Goal: Task Accomplishment & Management: Use online tool/utility

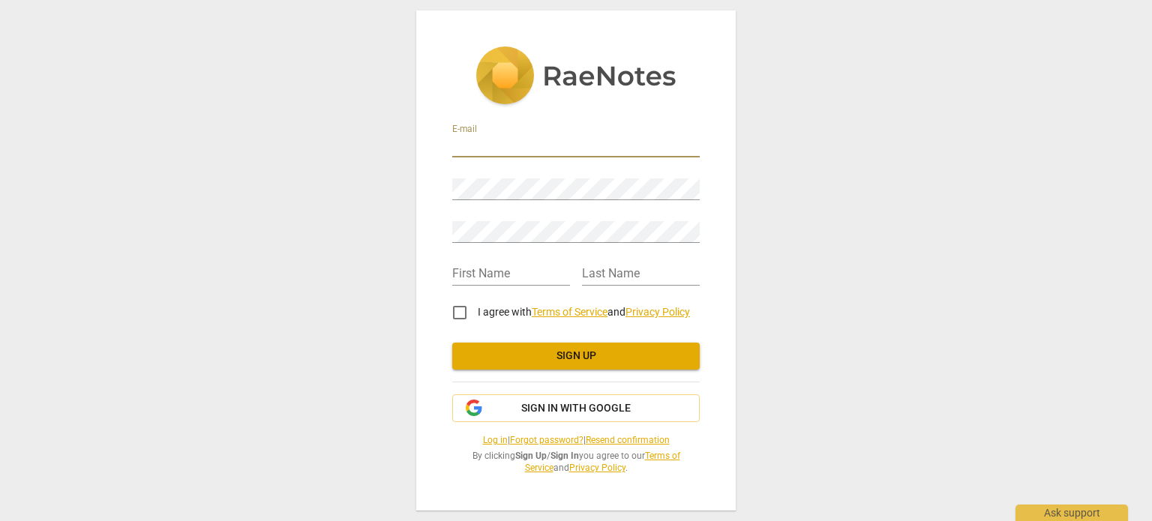
click at [552, 141] on input "email" at bounding box center [575, 147] width 247 height 22
type input "[EMAIL_ADDRESS][DOMAIN_NAME]"
type input "Rania"
type input "Hammoud"
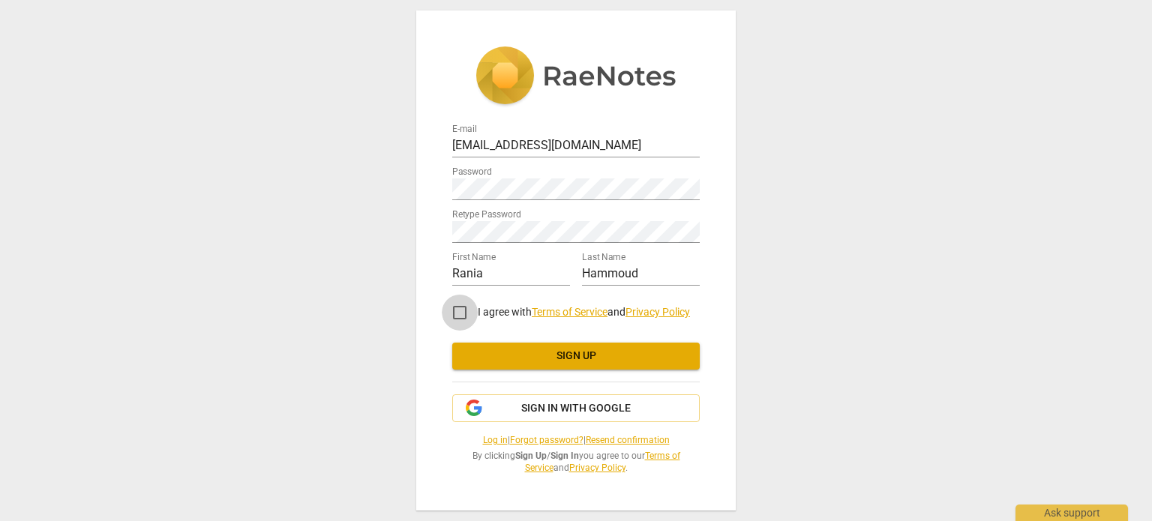
click at [458, 314] on input "I agree with Terms of Service and Privacy Policy" at bounding box center [460, 313] width 36 height 36
checkbox input "true"
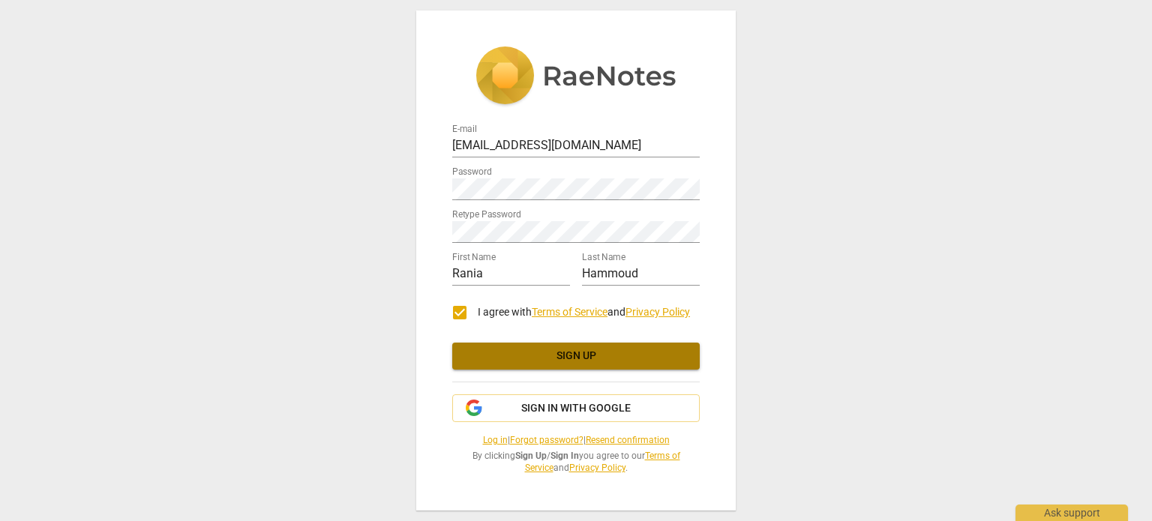
click at [551, 355] on span "Sign up" at bounding box center [575, 356] width 223 height 15
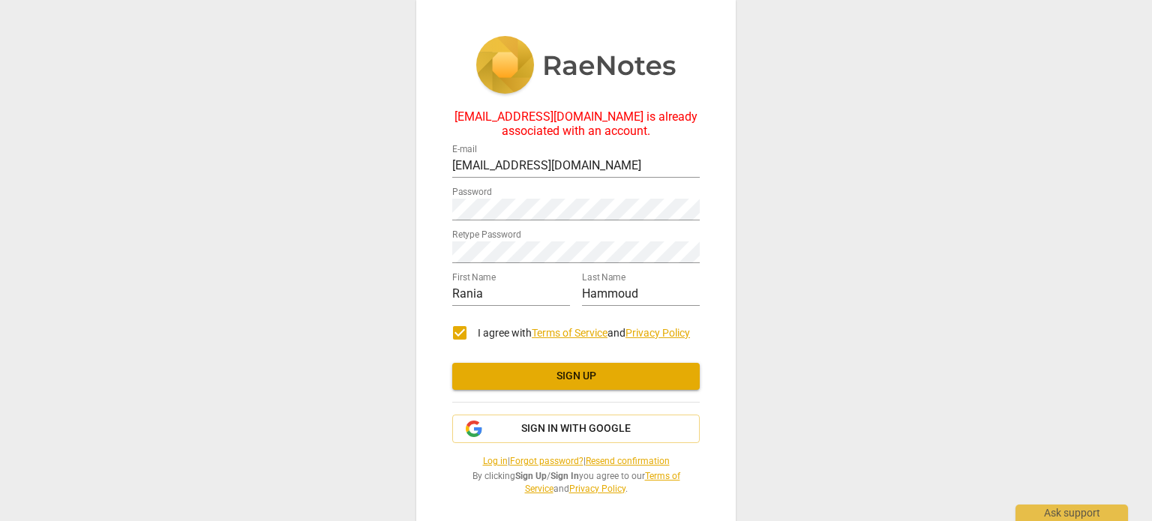
scroll to position [9, 0]
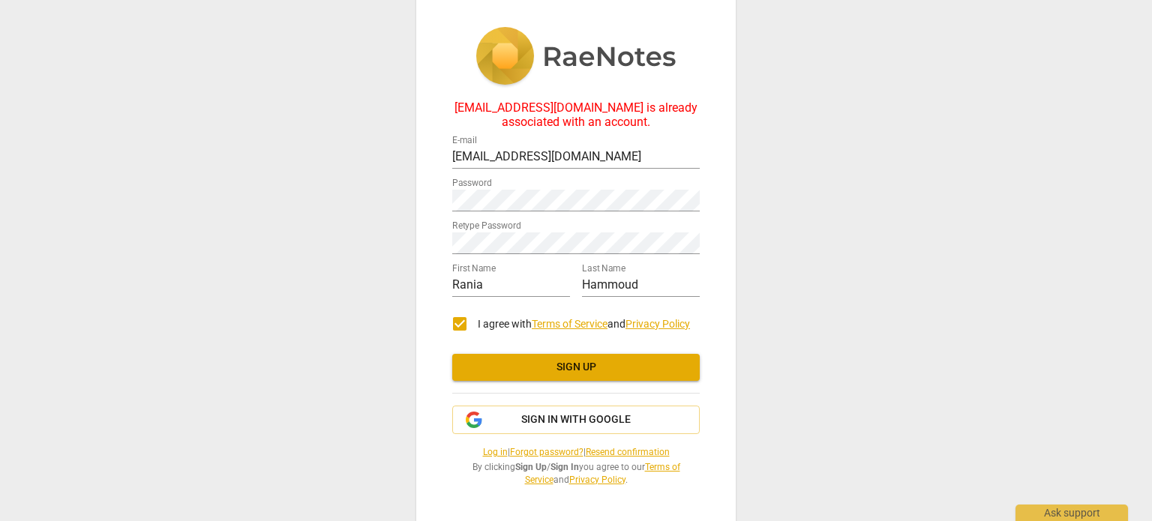
click at [483, 449] on link "Log in" at bounding box center [495, 452] width 25 height 10
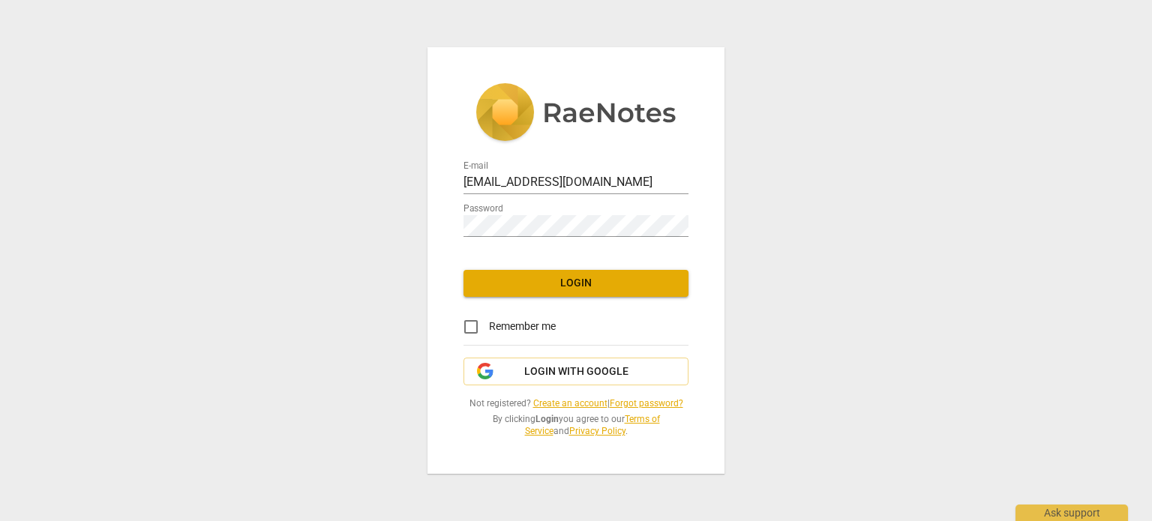
click at [554, 282] on span "Login" at bounding box center [575, 283] width 201 height 15
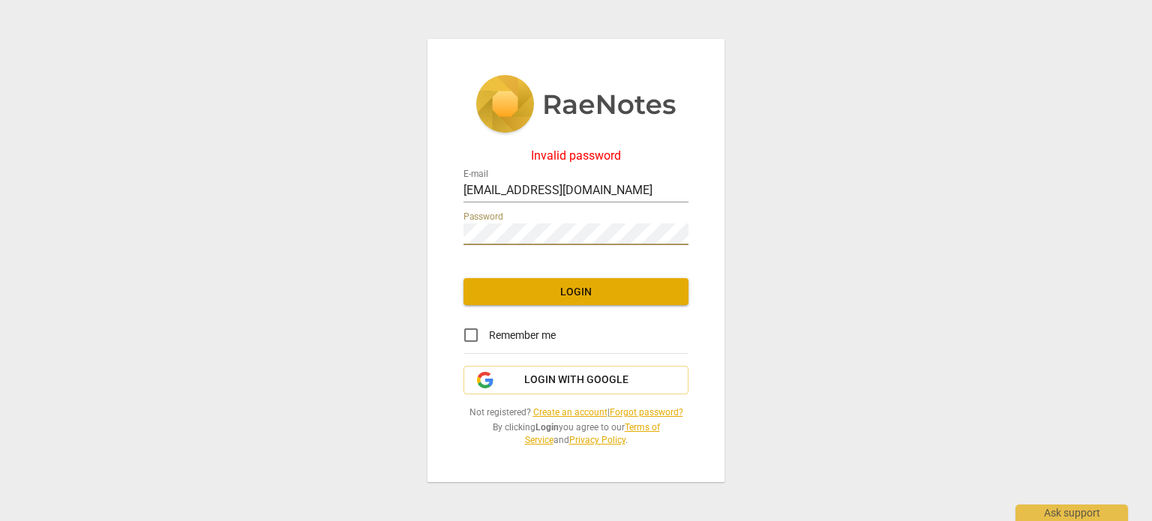
type input "[EMAIL_ADDRESS][DOMAIN_NAME]"
click at [592, 292] on span "Login" at bounding box center [575, 292] width 201 height 15
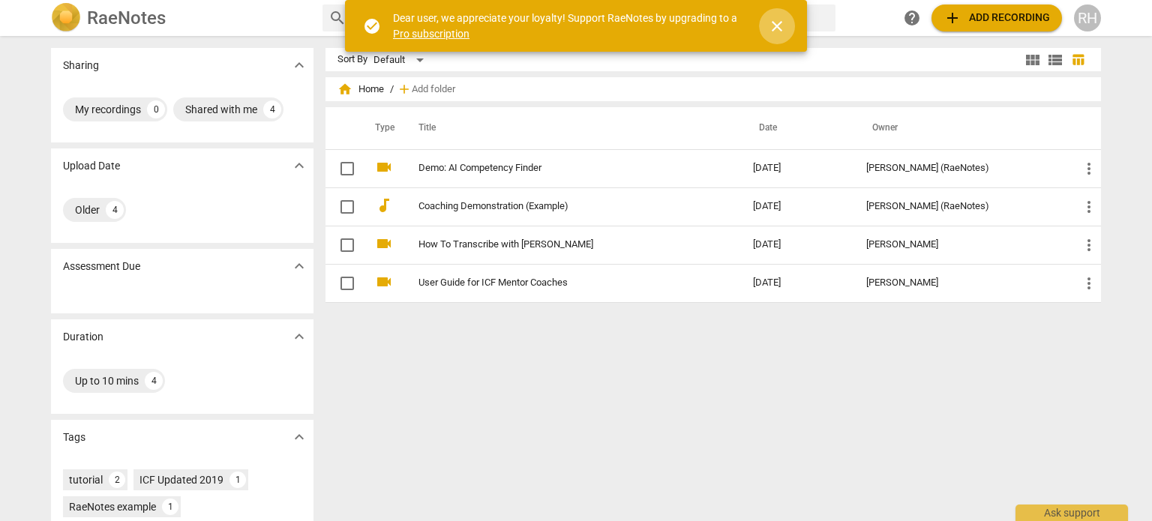
click at [791, 23] on span "close" at bounding box center [777, 26] width 36 height 18
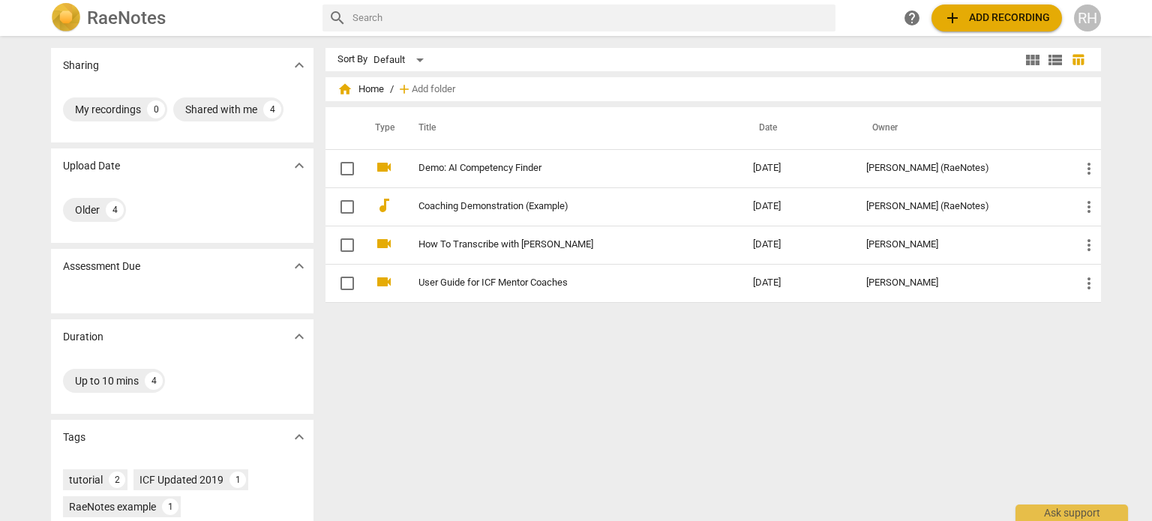
drag, startPoint x: 967, startPoint y: 25, endPoint x: 965, endPoint y: 16, distance: 8.5
click at [965, 16] on span "add Add recording" at bounding box center [996, 18] width 106 height 18
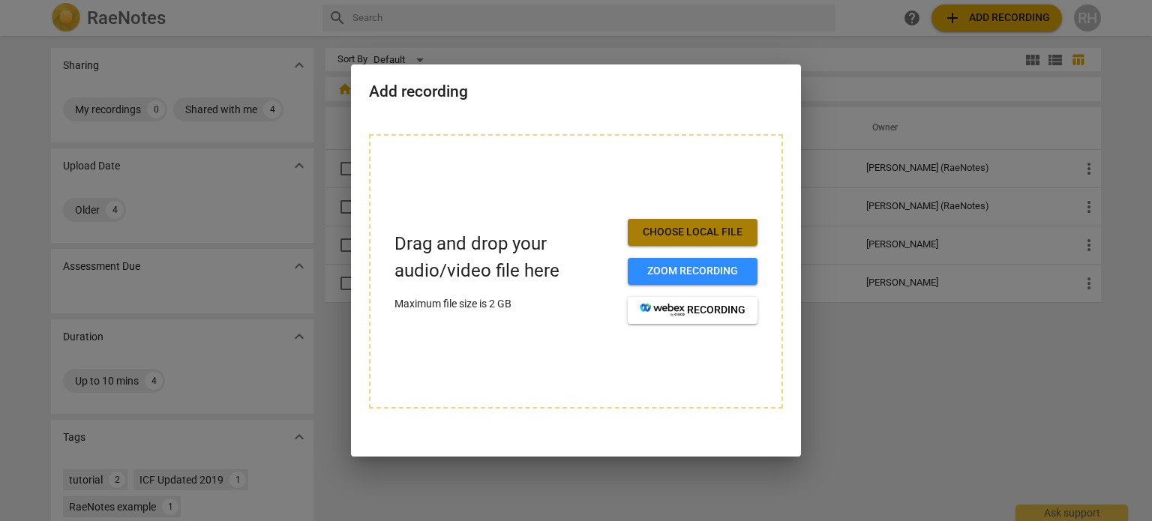
click at [698, 230] on span "Choose local file" at bounding box center [693, 232] width 106 height 15
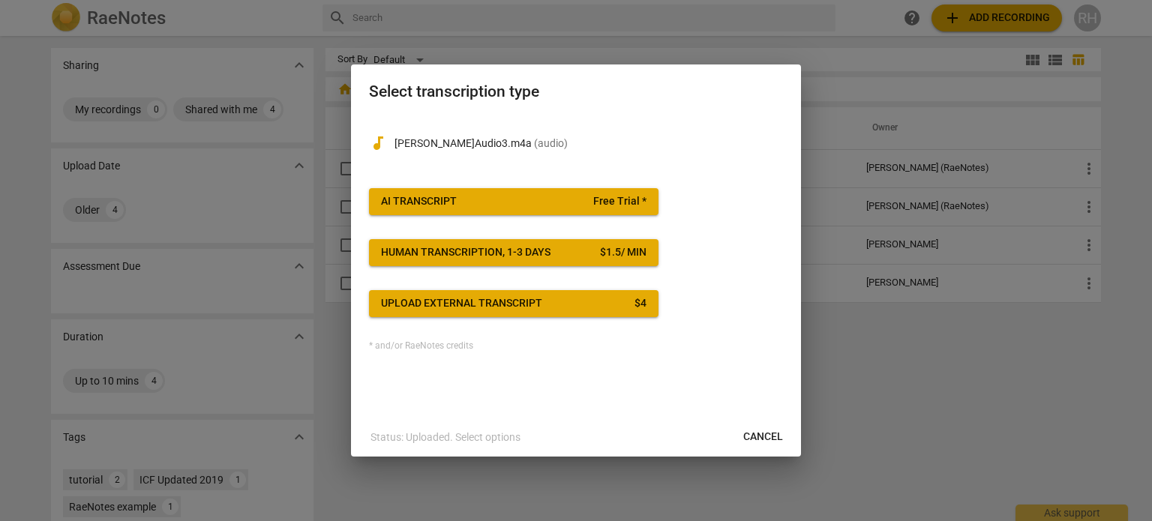
click at [592, 196] on span "AI Transcript Free Trial *" at bounding box center [513, 201] width 265 height 15
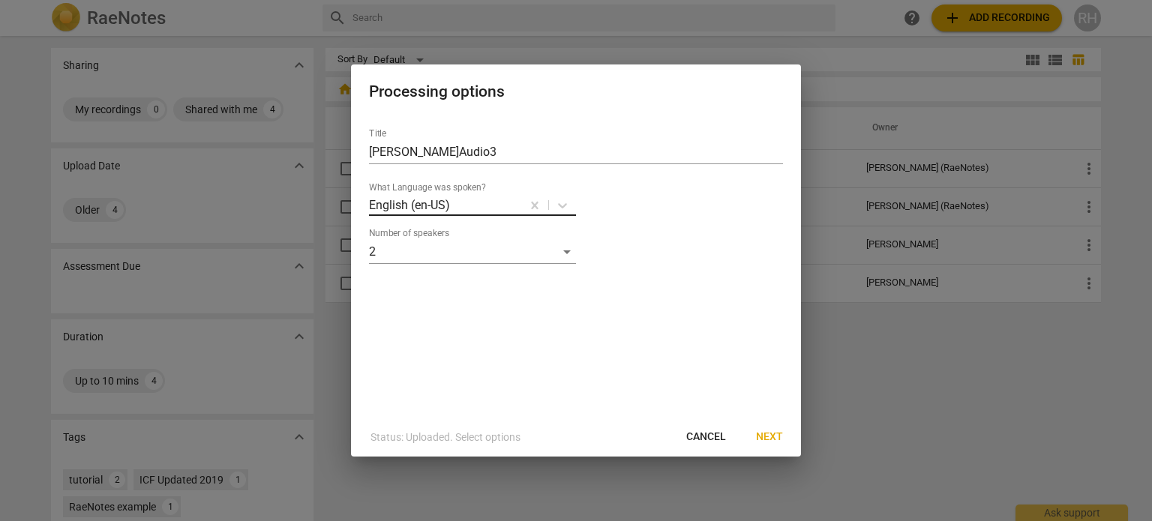
click at [508, 200] on div at bounding box center [485, 204] width 68 height 17
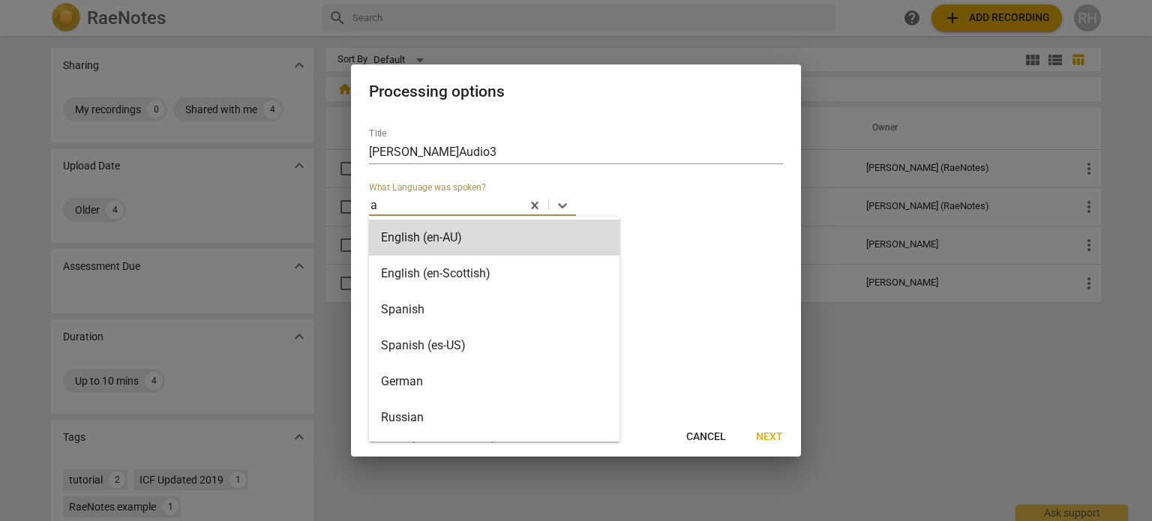
type input "ar"
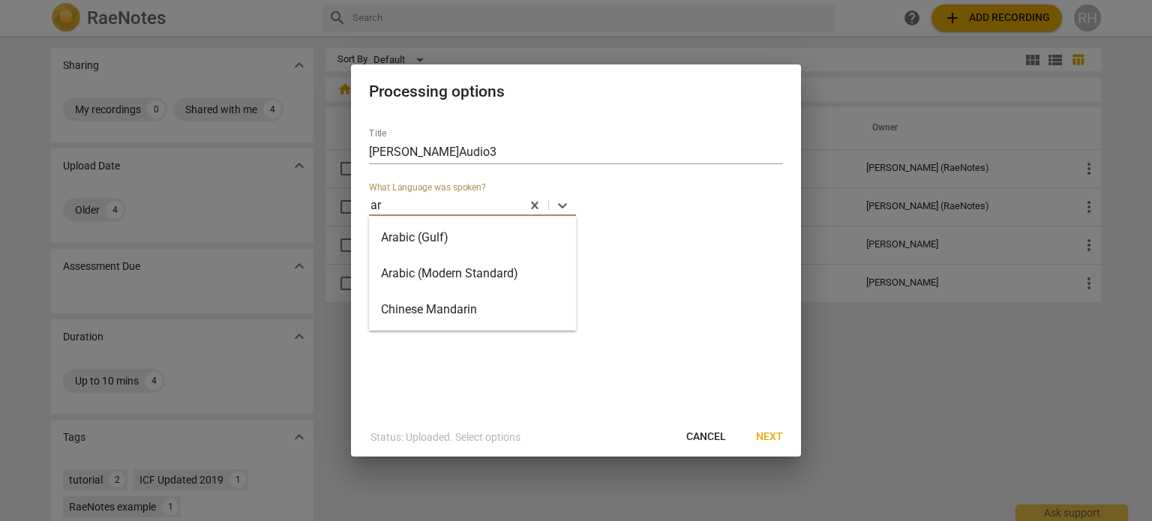
click at [482, 234] on div "Arabic (Gulf)" at bounding box center [472, 238] width 207 height 36
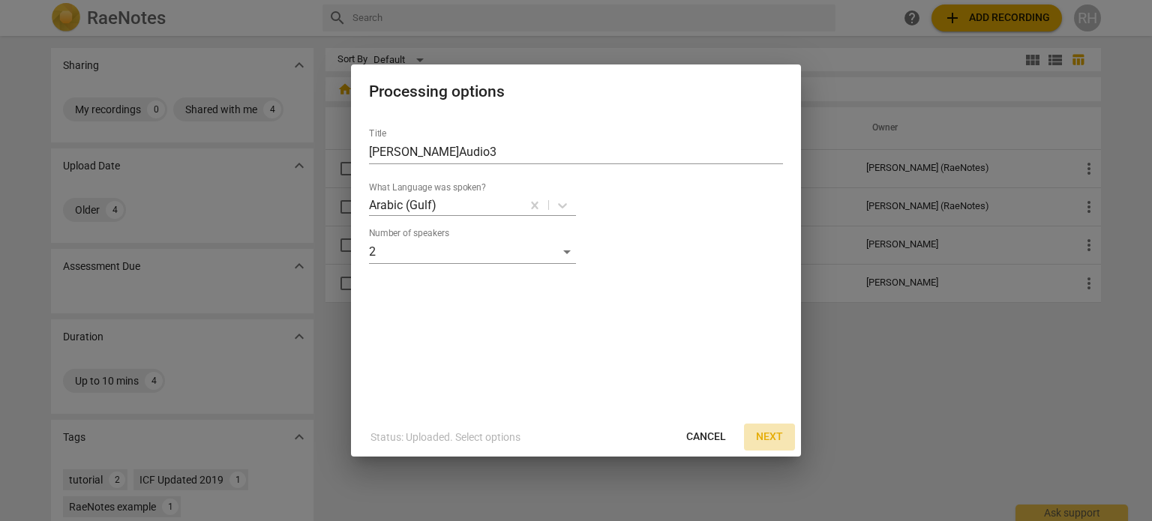
click at [762, 439] on span "Next" at bounding box center [769, 437] width 27 height 15
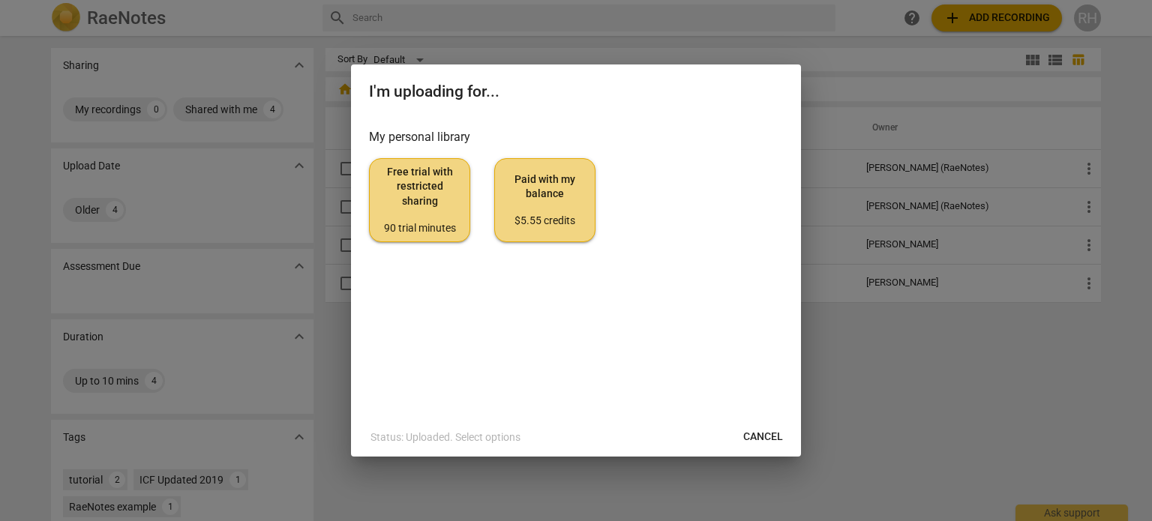
click at [439, 210] on span "Free trial with restricted sharing 90 trial minutes" at bounding box center [420, 200] width 76 height 70
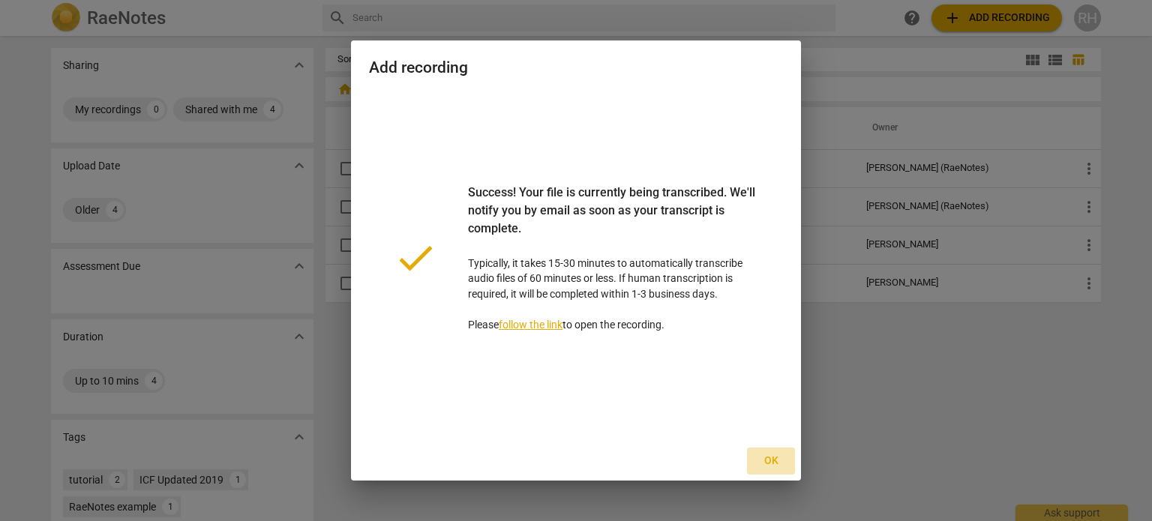
click at [769, 467] on span "Ok" at bounding box center [771, 461] width 24 height 15
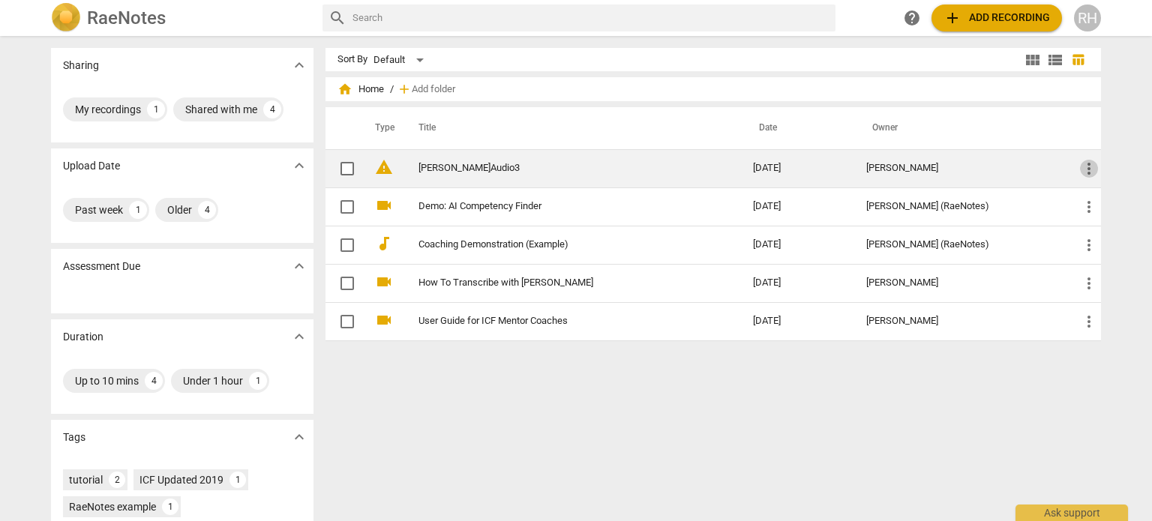
click at [1087, 166] on span "more_vert" at bounding box center [1089, 169] width 18 height 18
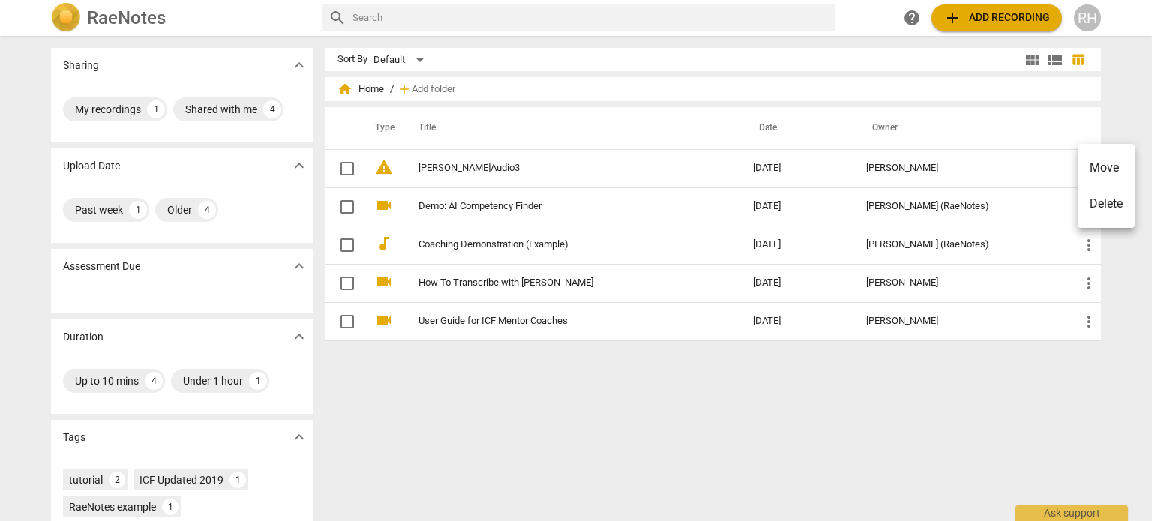
click at [386, 167] on div at bounding box center [576, 260] width 1152 height 521
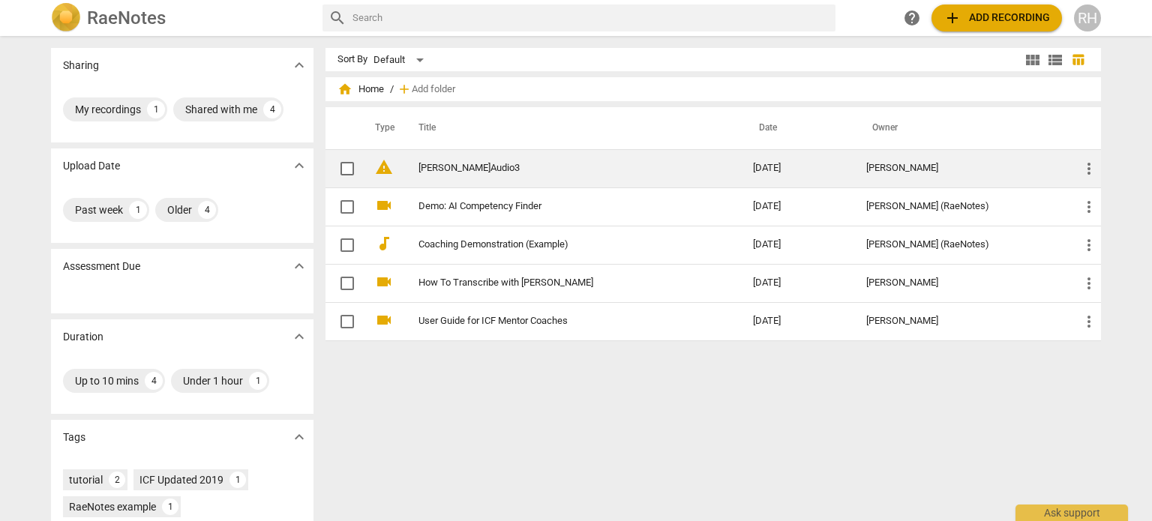
click at [382, 167] on span "warning" at bounding box center [384, 167] width 18 height 18
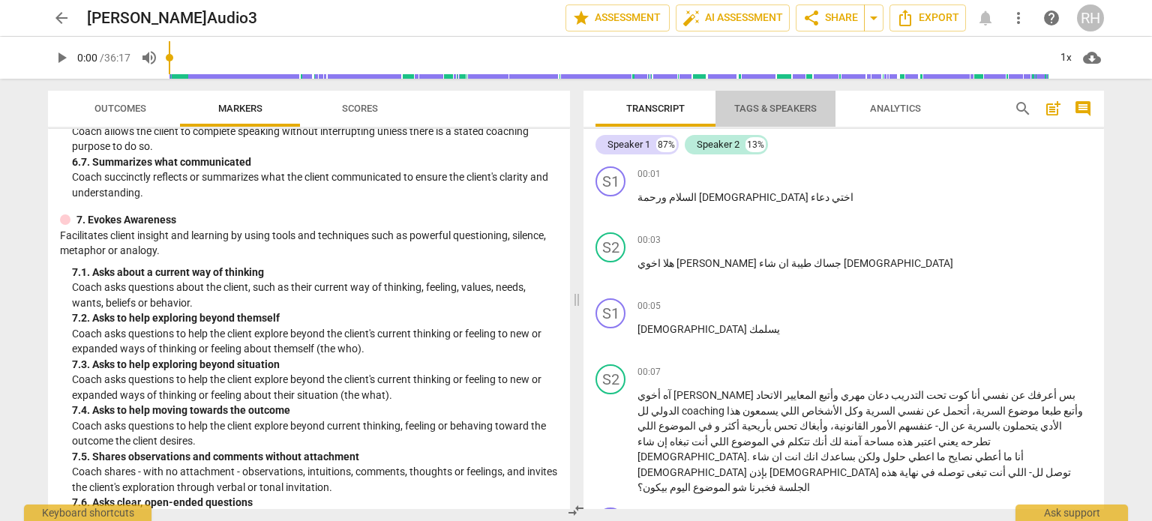
click at [776, 107] on span "Tags & Speakers" at bounding box center [775, 108] width 82 height 11
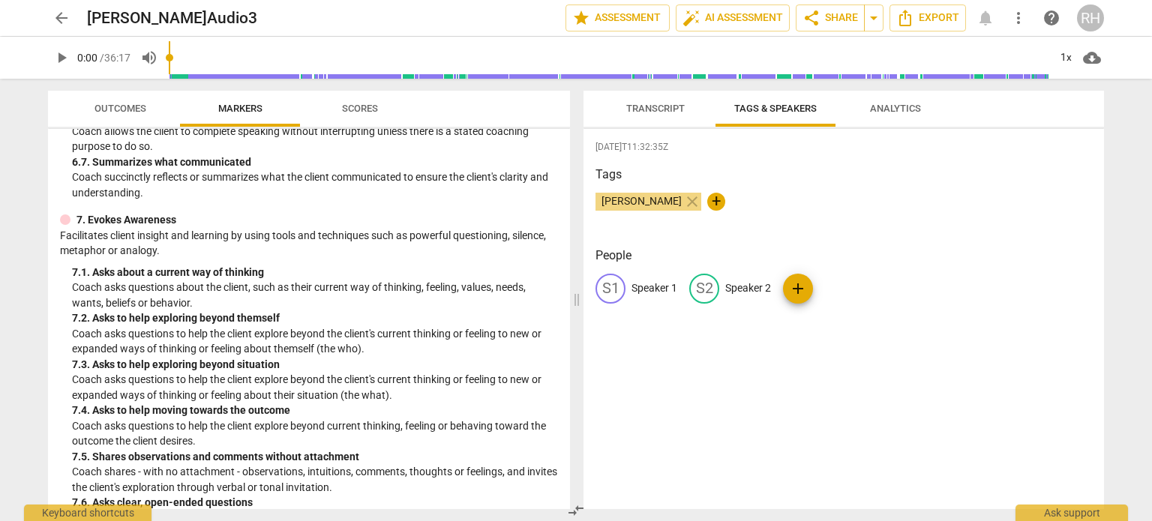
click at [649, 106] on span "Transcript" at bounding box center [655, 108] width 58 height 11
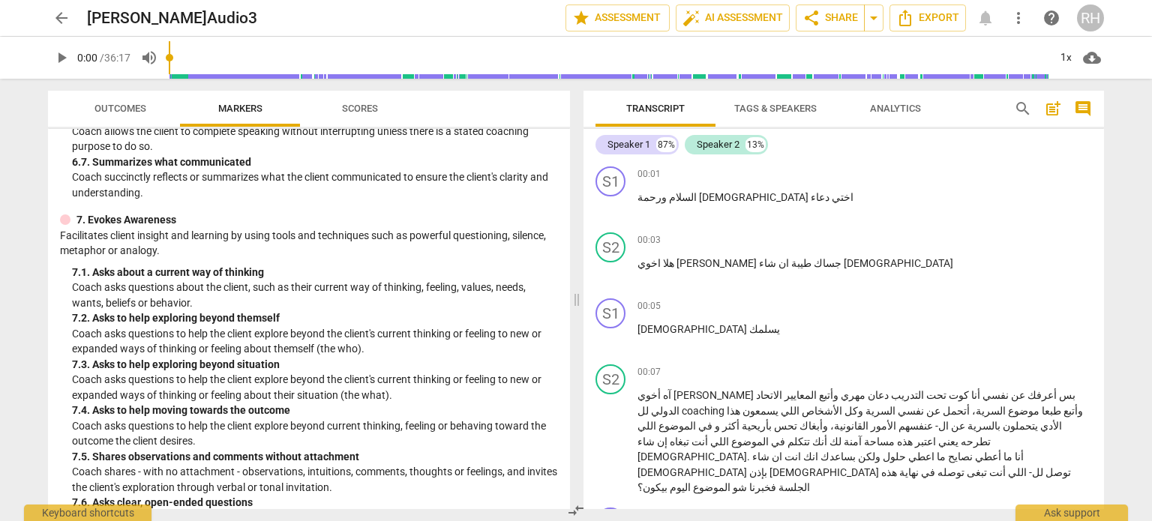
click at [903, 112] on span "Analytics" at bounding box center [895, 108] width 51 height 11
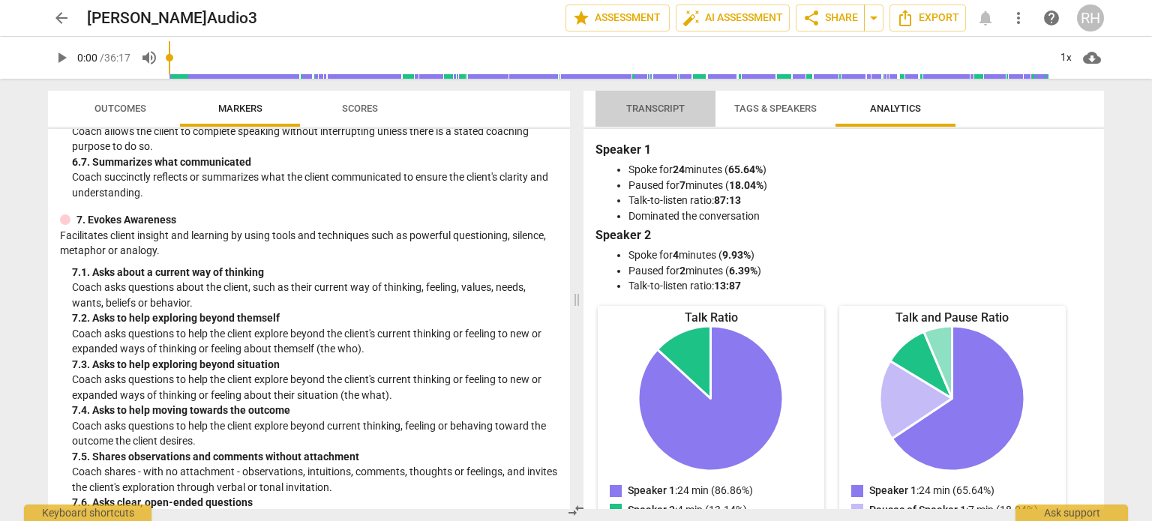
click at [650, 109] on span "Transcript" at bounding box center [655, 108] width 58 height 11
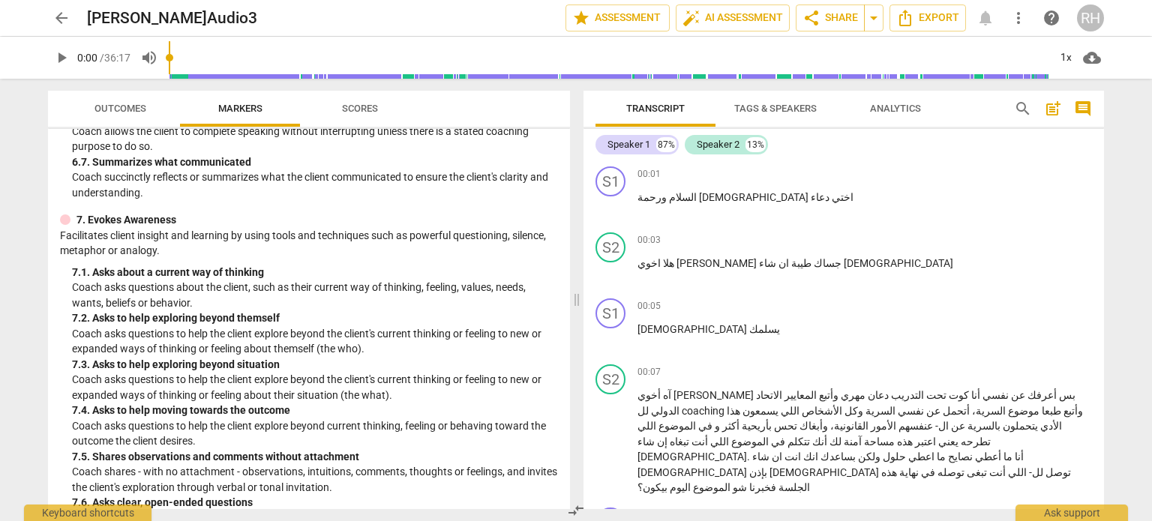
click at [349, 112] on span "Scores" at bounding box center [360, 108] width 36 height 11
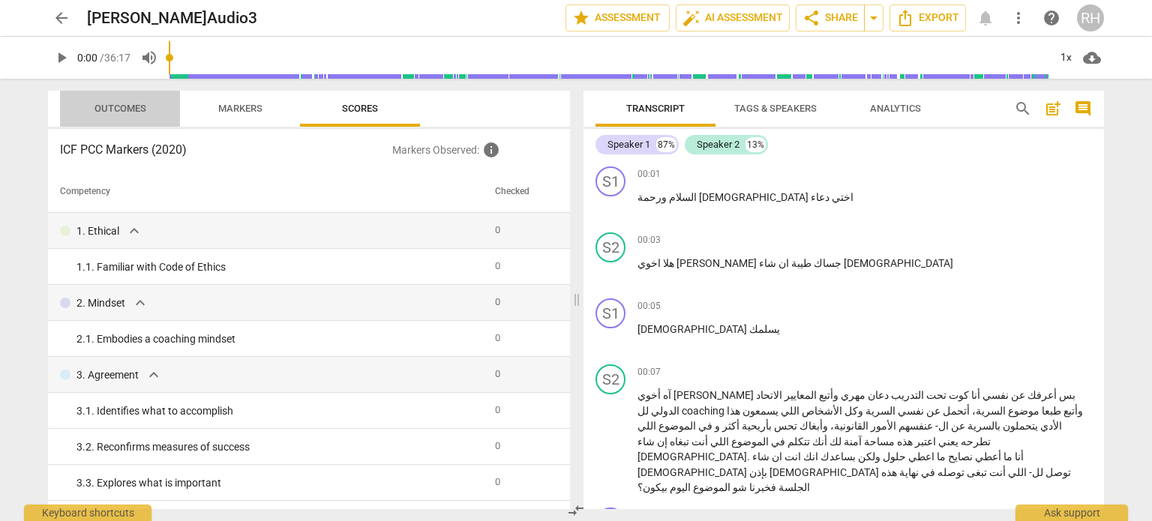
click at [133, 108] on span "Outcomes" at bounding box center [120, 108] width 52 height 11
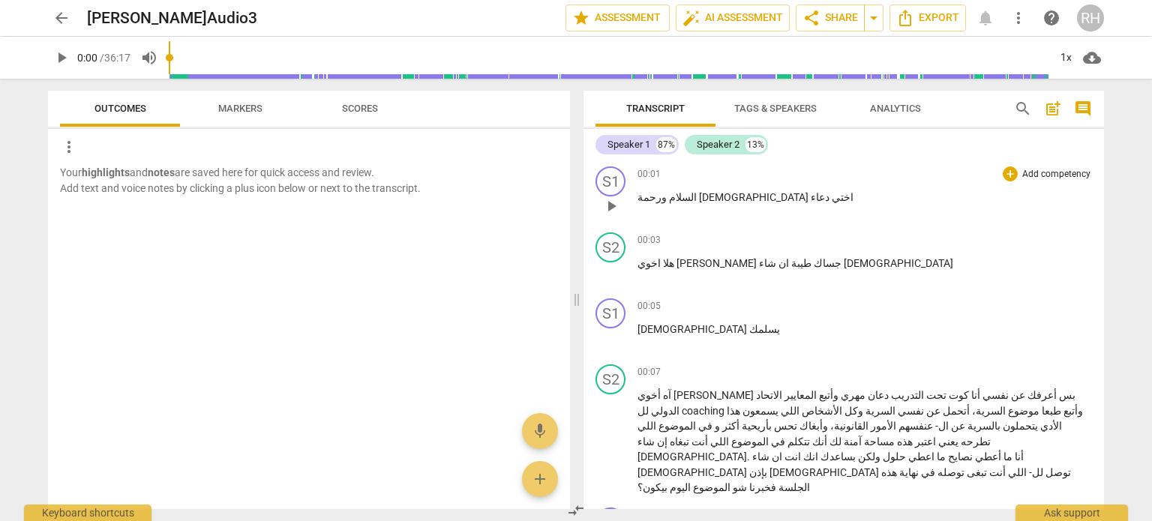
click at [688, 190] on p "السلام ورحمة الله اختي دعاء" at bounding box center [864, 198] width 454 height 16
click at [641, 105] on span "Transcript" at bounding box center [655, 108] width 58 height 11
click at [909, 22] on icon "Export" at bounding box center [905, 18] width 18 height 18
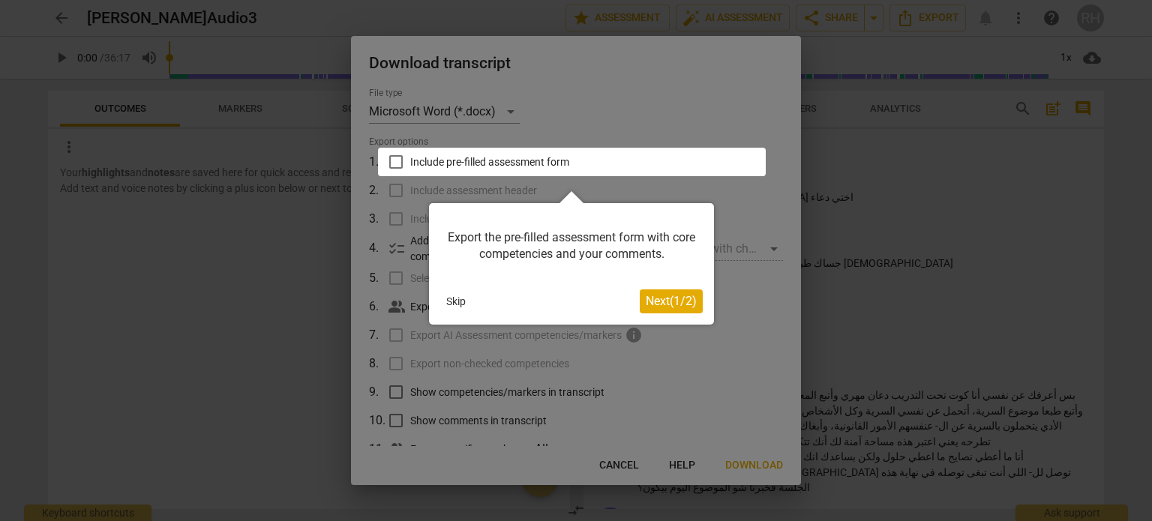
click at [462, 169] on div at bounding box center [572, 162] width 388 height 28
click at [396, 166] on div at bounding box center [572, 162] width 388 height 28
click at [682, 301] on span "Next ( 1 / 2 )" at bounding box center [671, 301] width 51 height 14
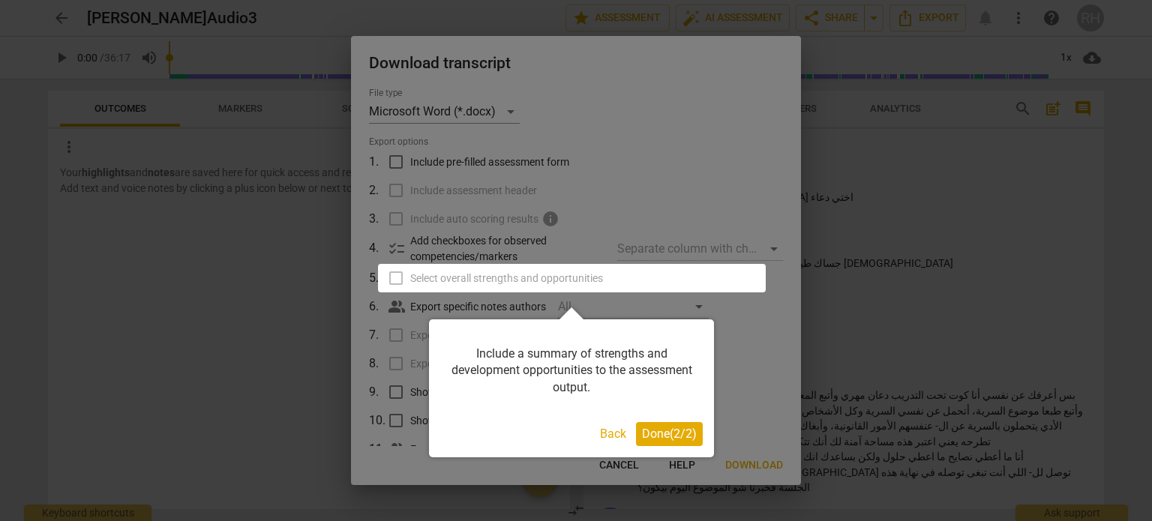
click at [645, 434] on span "Done ( 2 / 2 )" at bounding box center [669, 434] width 55 height 14
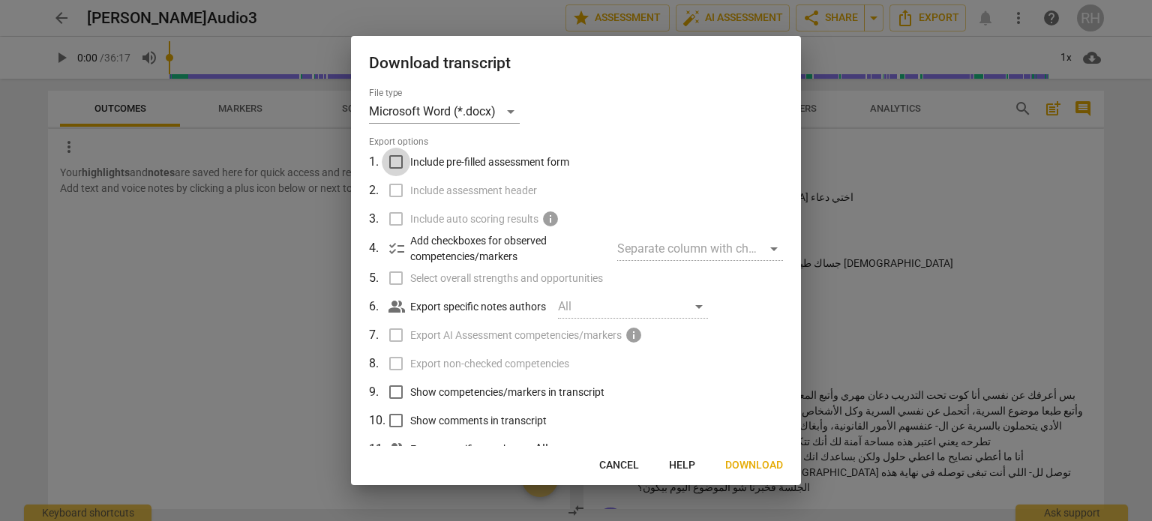
click at [394, 158] on input "Include pre-filled assessment form" at bounding box center [396, 162] width 28 height 28
checkbox input "true"
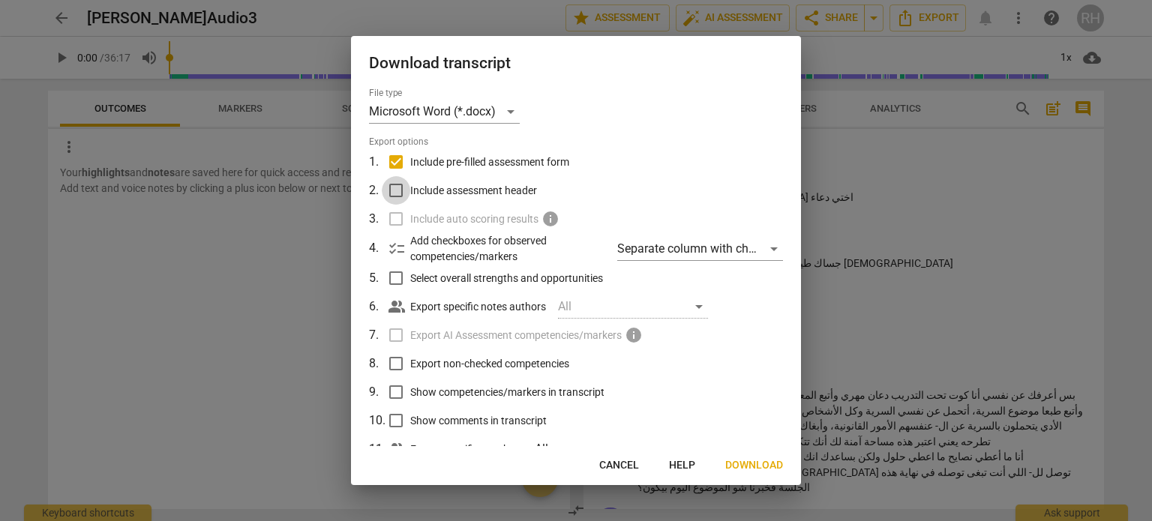
click at [390, 187] on input "Include assessment header" at bounding box center [396, 190] width 28 height 28
checkbox input "true"
click at [393, 278] on input "Select overall strengths and opportunities" at bounding box center [396, 278] width 28 height 28
checkbox input "true"
click at [397, 365] on input "Export non-checked competencies" at bounding box center [396, 363] width 28 height 28
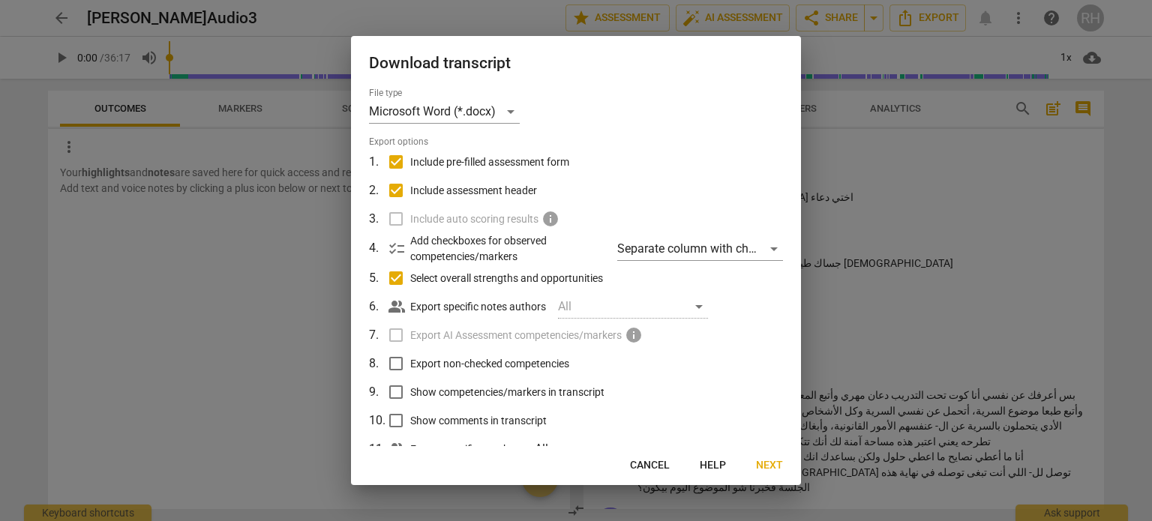
checkbox input "true"
click at [396, 386] on input "Show competencies/markers in transcript" at bounding box center [396, 392] width 28 height 28
checkbox input "true"
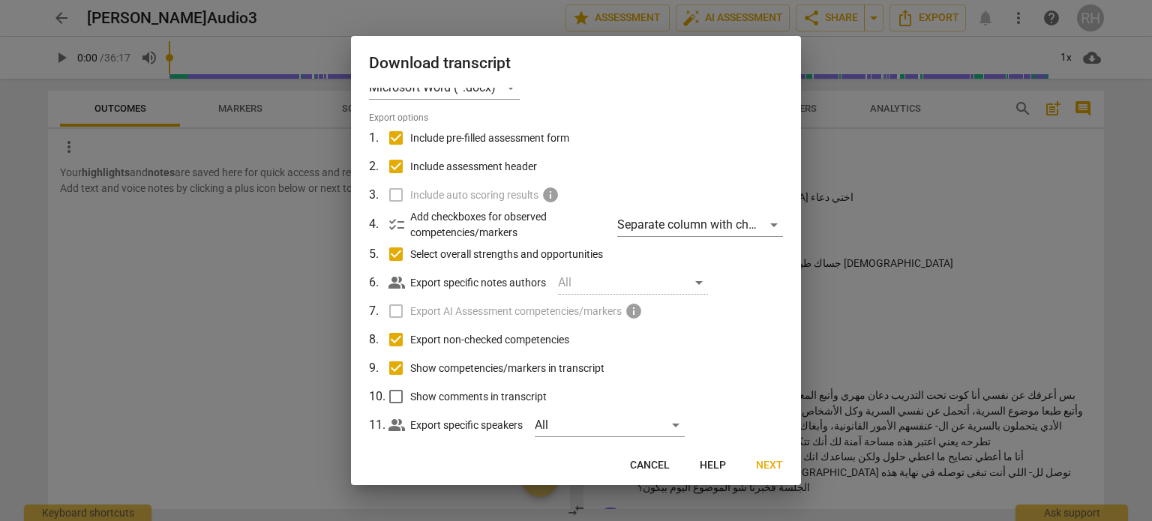
click at [393, 394] on input "Show comments in transcript" at bounding box center [396, 396] width 28 height 28
checkbox input "true"
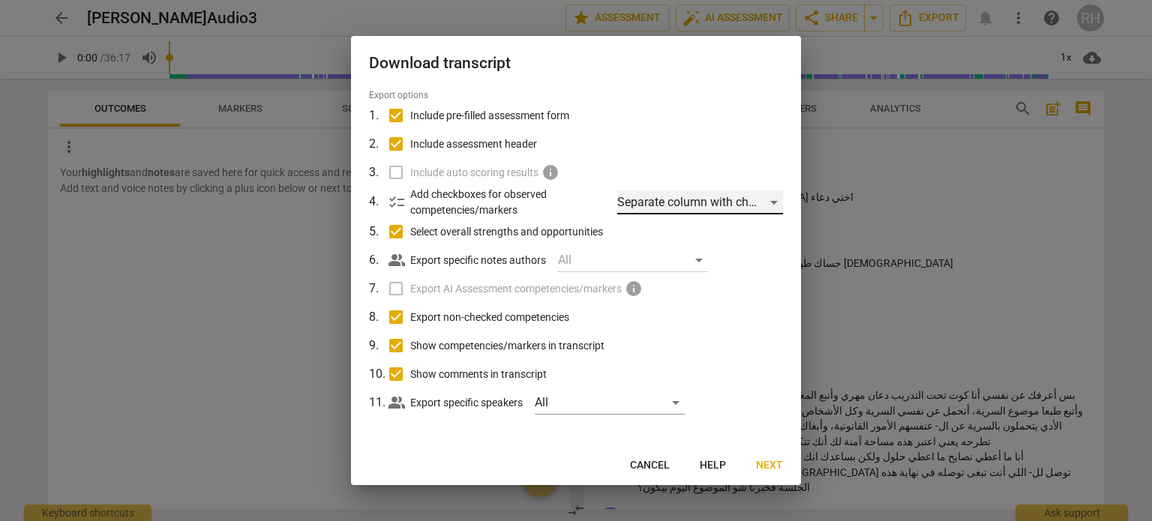
click at [712, 204] on div "Separate column with check marks" at bounding box center [700, 202] width 166 height 24
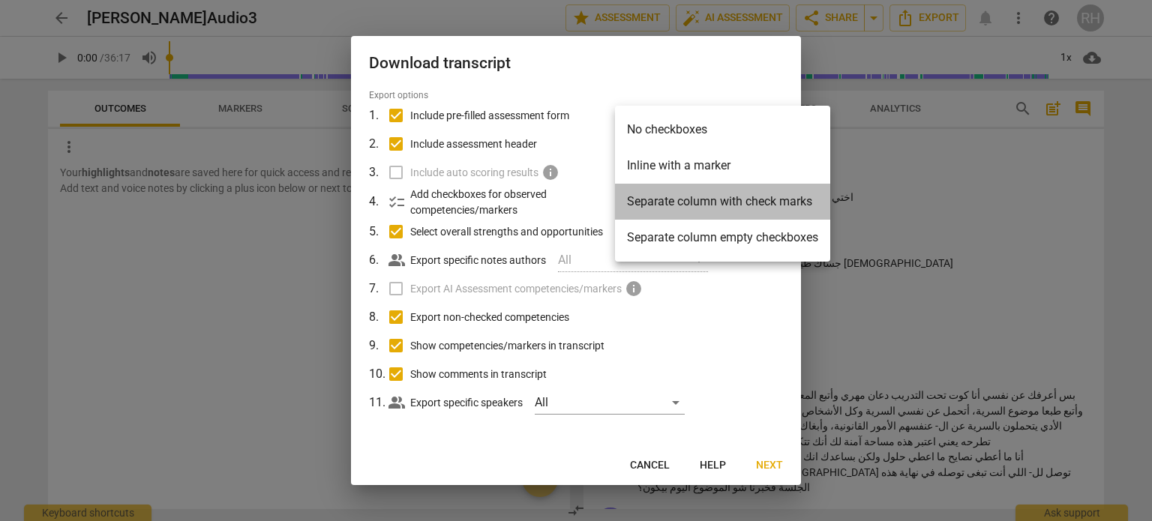
click at [712, 205] on li "Separate column with check marks" at bounding box center [722, 202] width 215 height 36
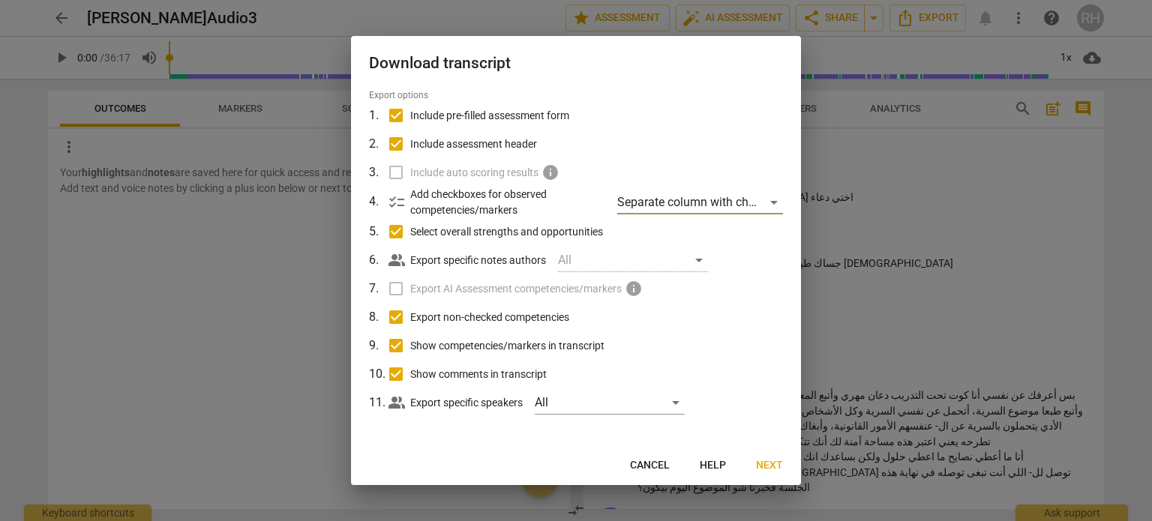
click at [766, 463] on span "Next" at bounding box center [769, 465] width 27 height 15
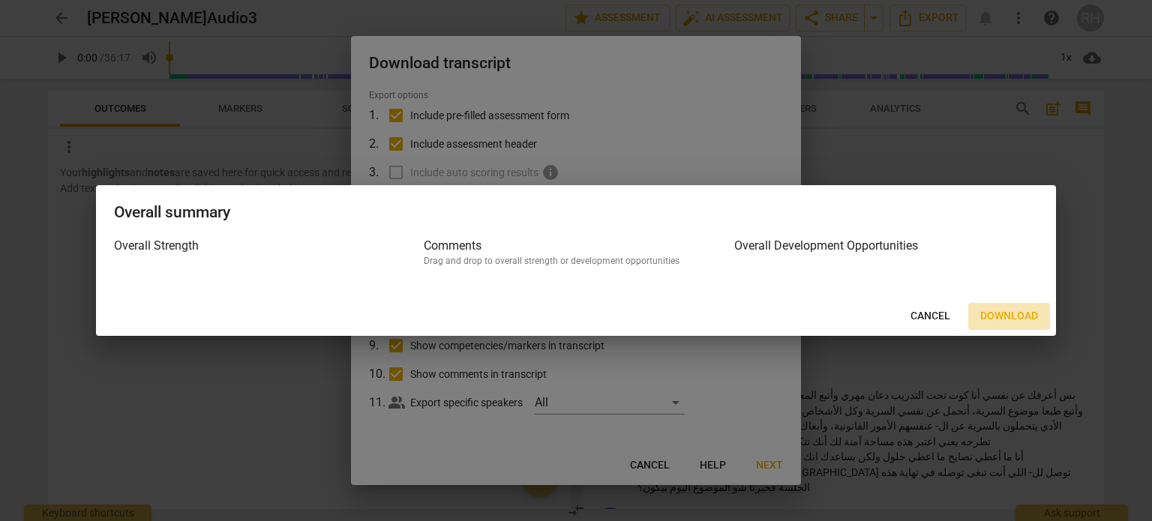
click at [1027, 303] on button "Download" at bounding box center [1009, 316] width 82 height 27
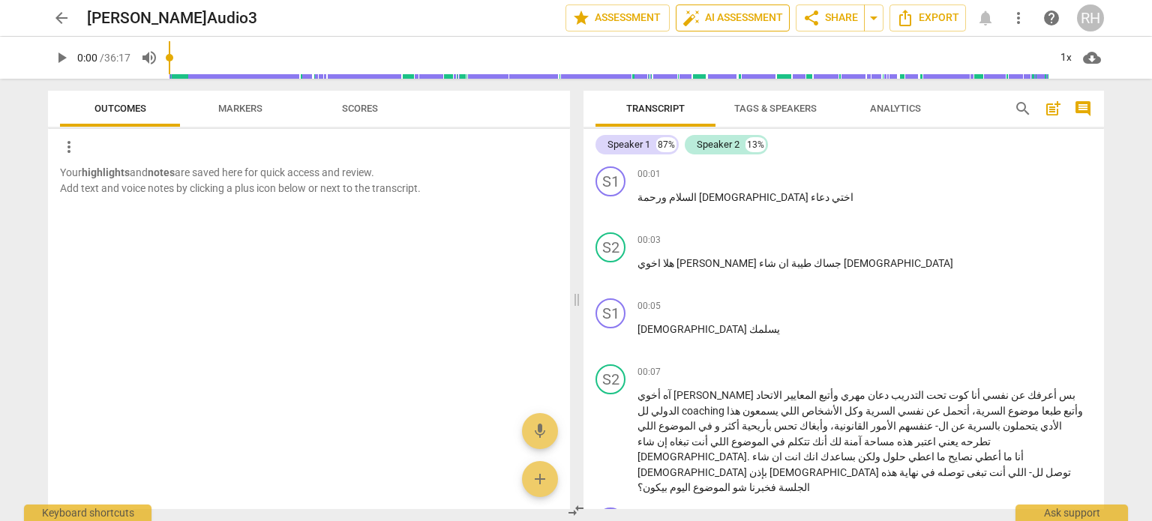
click at [740, 25] on span "auto_fix_high AI Assessment" at bounding box center [732, 18] width 100 height 18
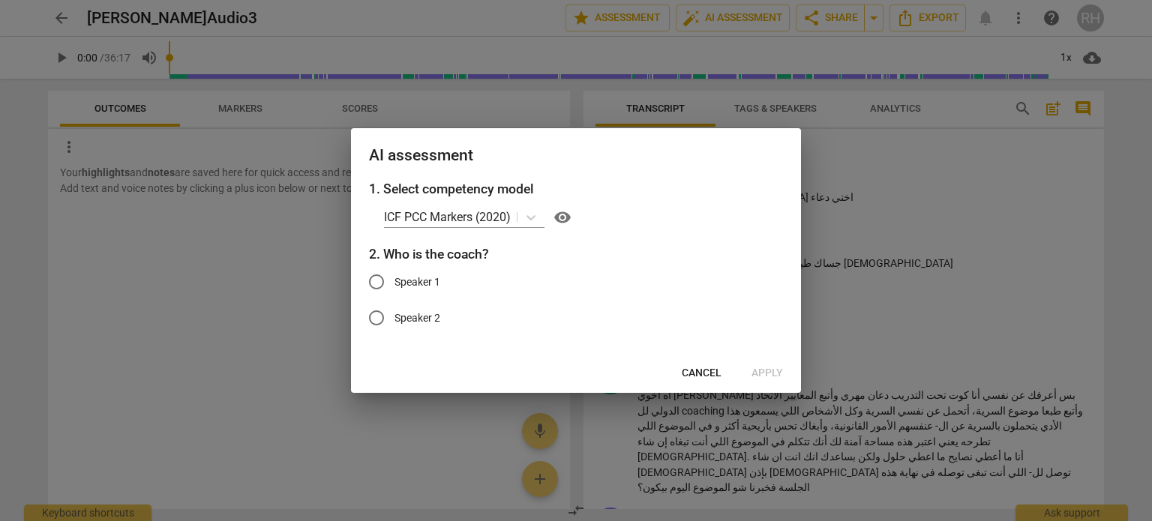
click at [375, 283] on input "Speaker 1" at bounding box center [376, 282] width 36 height 36
radio input "true"
click at [533, 221] on icon at bounding box center [530, 217] width 15 height 15
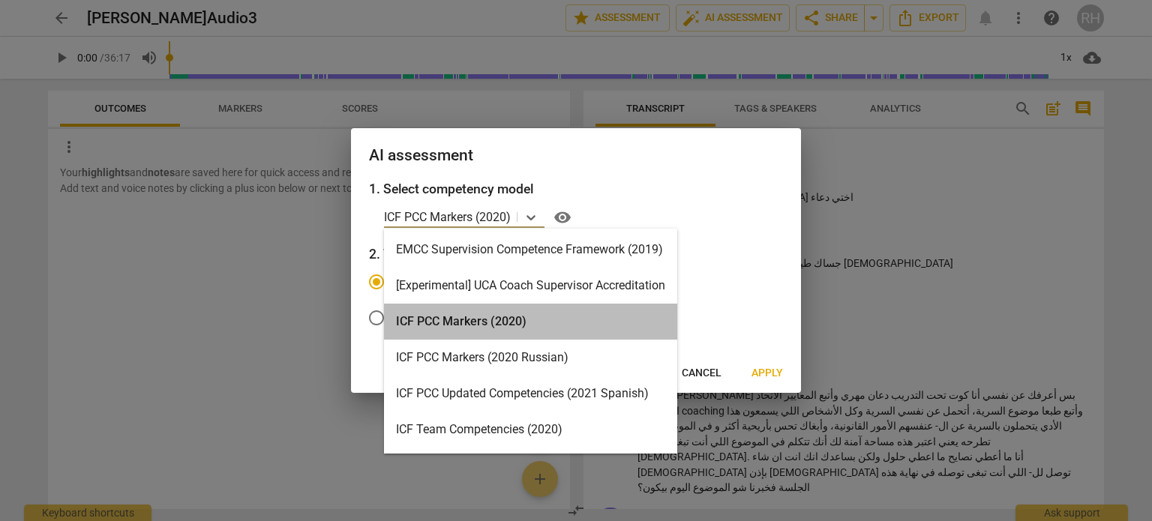
click at [546, 313] on div "ICF PCC Markers (2020)" at bounding box center [530, 322] width 293 height 36
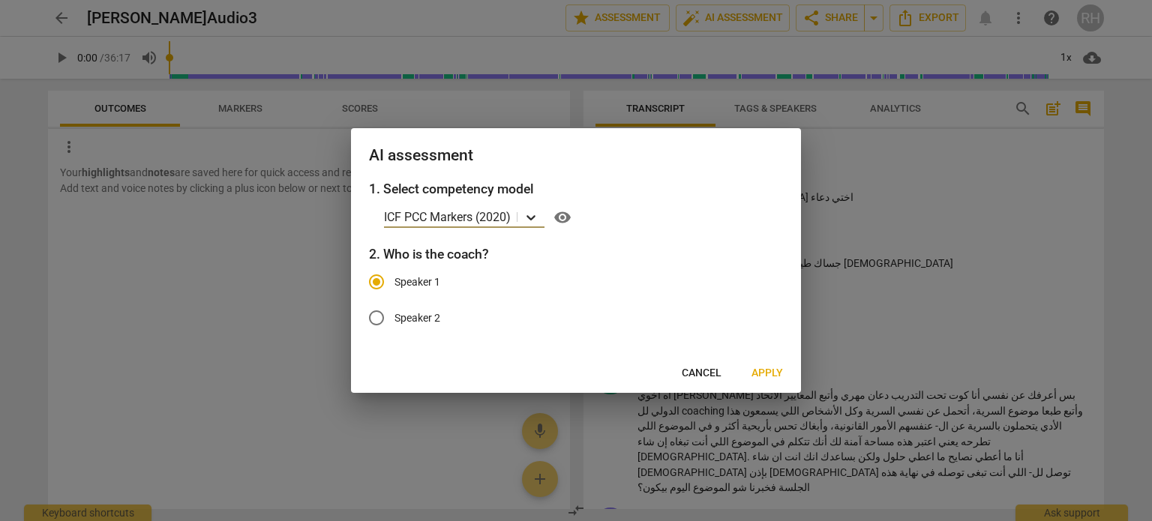
click at [530, 206] on div at bounding box center [530, 217] width 27 height 22
click at [533, 220] on icon at bounding box center [530, 217] width 9 height 5
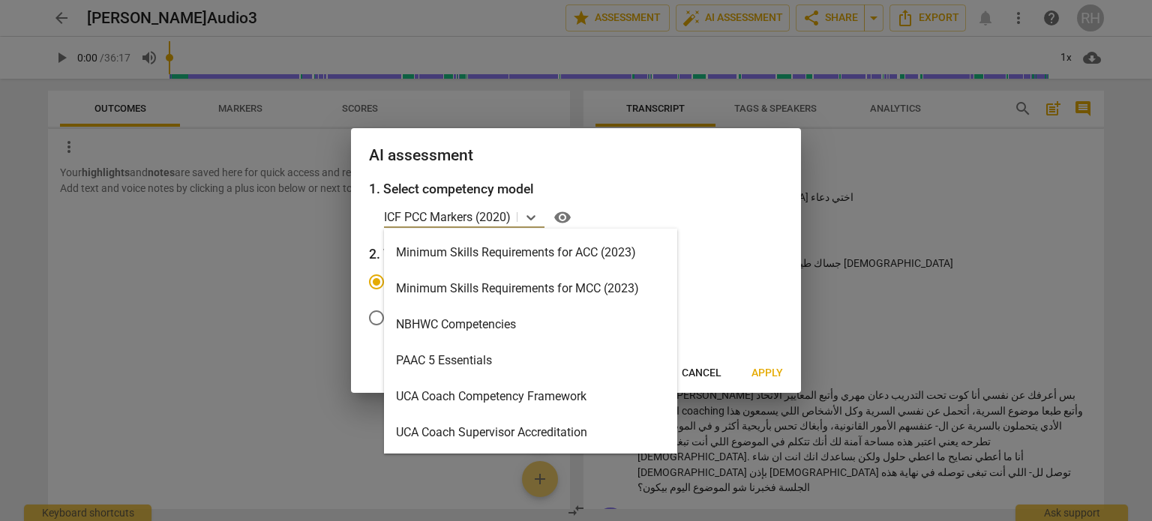
scroll to position [247, 0]
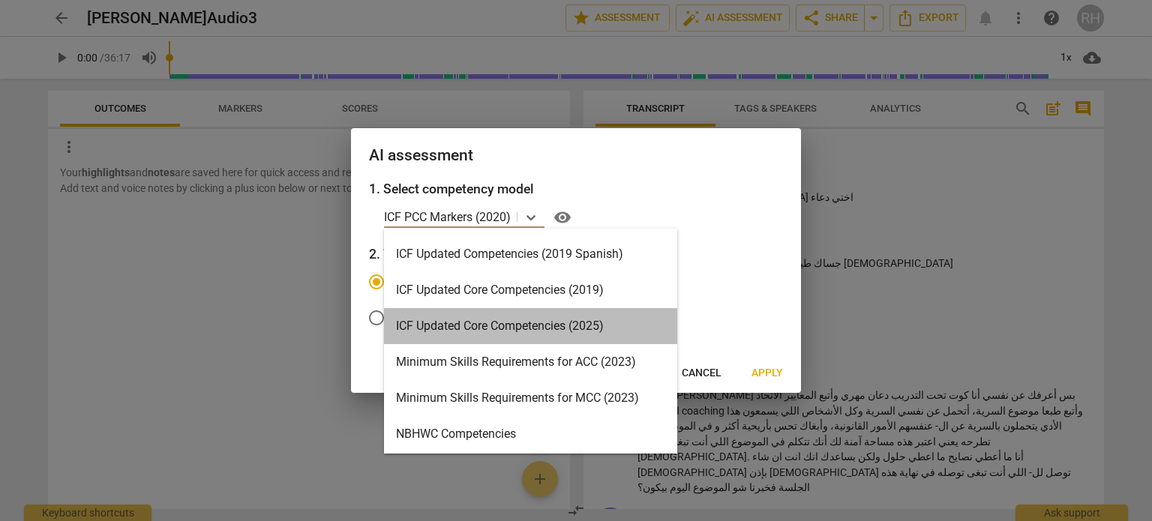
click at [537, 334] on div "ICF Updated Core Competencies (2025)" at bounding box center [530, 326] width 293 height 36
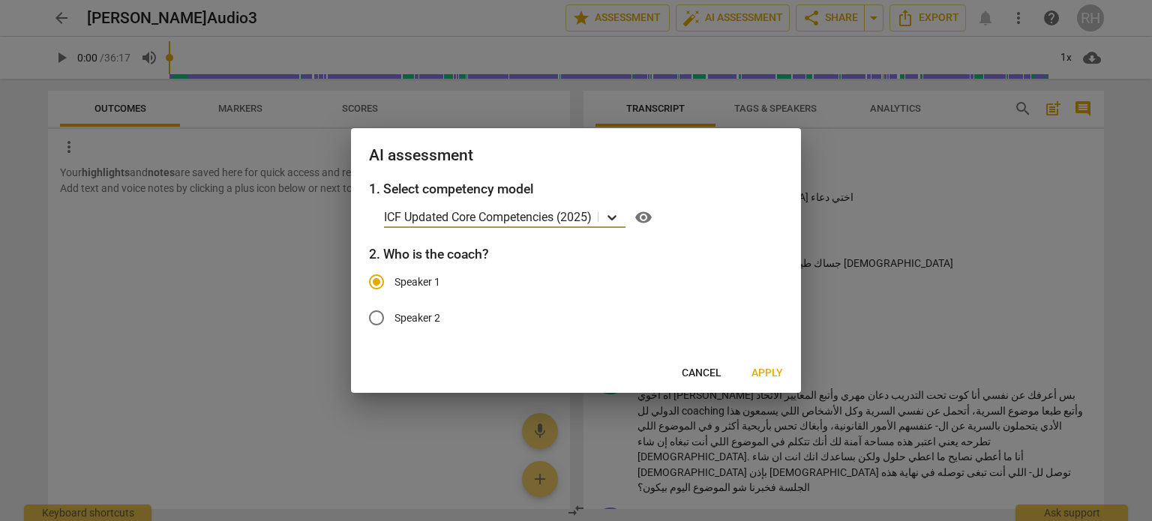
click at [615, 216] on icon at bounding box center [611, 217] width 15 height 15
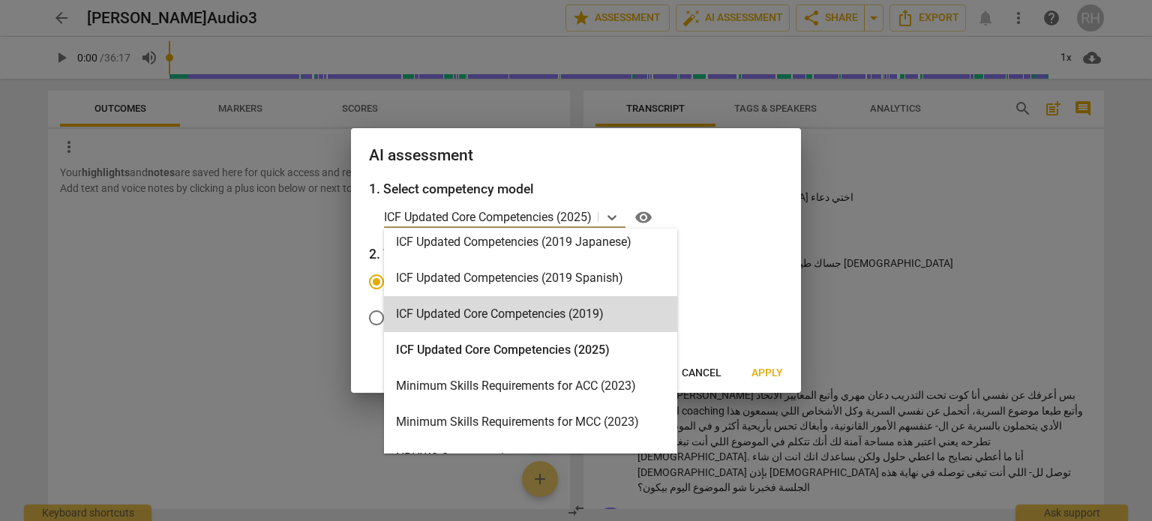
scroll to position [224, 0]
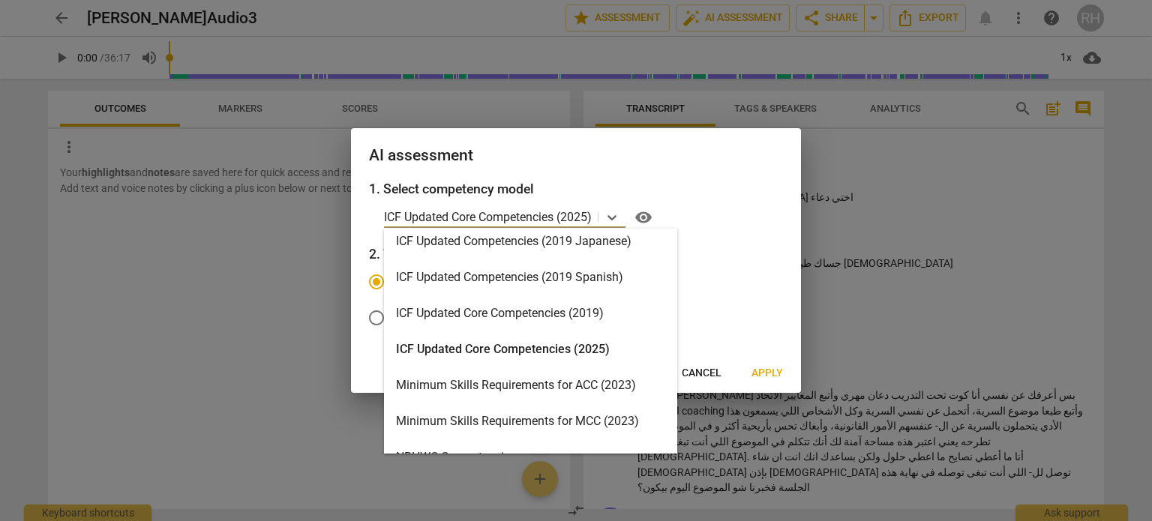
click at [606, 380] on div "Minimum Skills Requirements for ACC (2023)" at bounding box center [530, 385] width 293 height 36
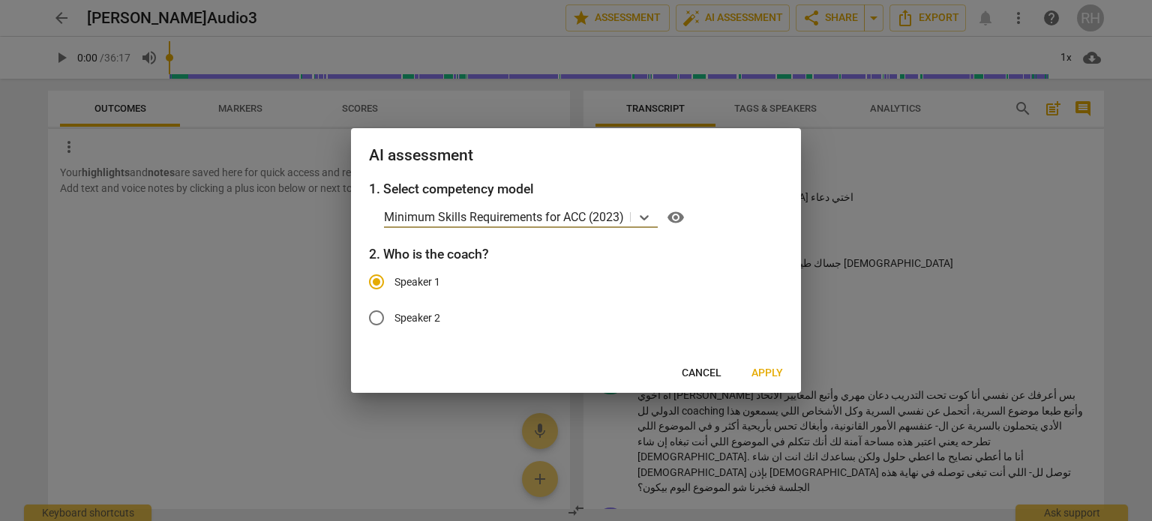
click at [769, 378] on span "Apply" at bounding box center [766, 373] width 31 height 15
